Goal: Submit feedback/report problem

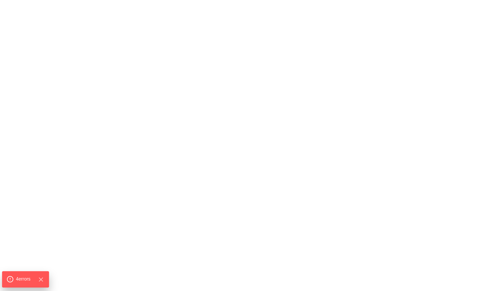
click at [25, 280] on span "4 error s" at bounding box center [23, 279] width 15 height 7
click at [18, 279] on span "4 error s" at bounding box center [23, 279] width 15 height 7
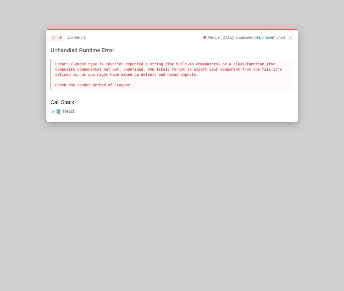
click at [50, 113] on div "previous next 1 of 4 error s Next.js ([DATE]) is outdated (learn more) (turbo) …" at bounding box center [171, 75] width 251 height 93
click at [51, 112] on icon at bounding box center [53, 111] width 5 height 5
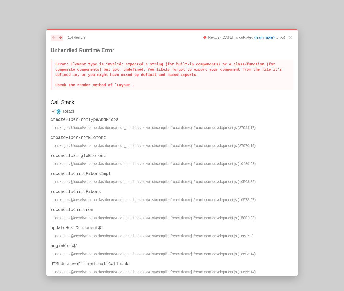
click at [128, 89] on p "Error : Element type is invalid: expected a string (for built-in components) or…" at bounding box center [172, 75] width 243 height 30
drag, startPoint x: 127, startPoint y: 62, endPoint x: 162, endPoint y: 67, distance: 35.7
click at [162, 67] on p "Error : Element type is invalid: expected a string (for built-in components) or…" at bounding box center [172, 75] width 243 height 30
click at [135, 70] on p "Error : Element type is invalid: expected a string (for built-in components) or…" at bounding box center [172, 75] width 243 height 30
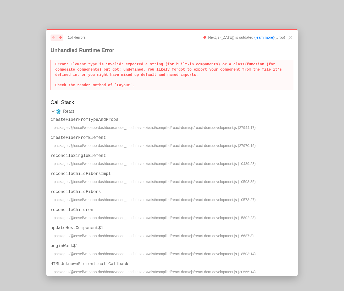
drag, startPoint x: 135, startPoint y: 70, endPoint x: 110, endPoint y: 67, distance: 25.2
click at [110, 67] on p "Error : Element type is invalid: expected a string (for built-in components) or…" at bounding box center [172, 75] width 243 height 30
click at [289, 39] on icon "Close" at bounding box center [290, 37] width 3 height 3
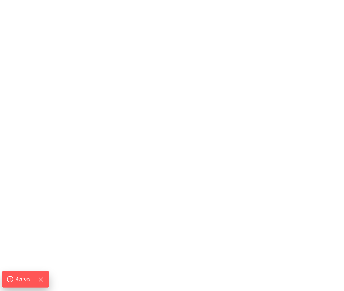
click at [22, 277] on span "4 error s" at bounding box center [23, 279] width 15 height 7
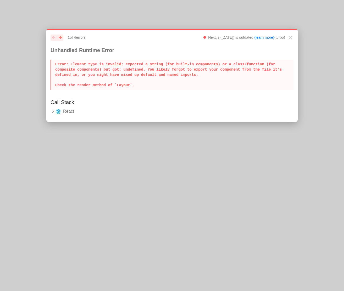
click at [54, 110] on icon at bounding box center [53, 111] width 5 height 5
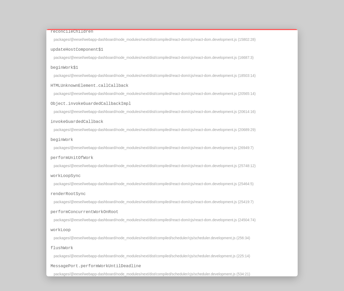
scroll to position [180, 0]
